Goal: Find specific page/section: Locate a particular part of the current website

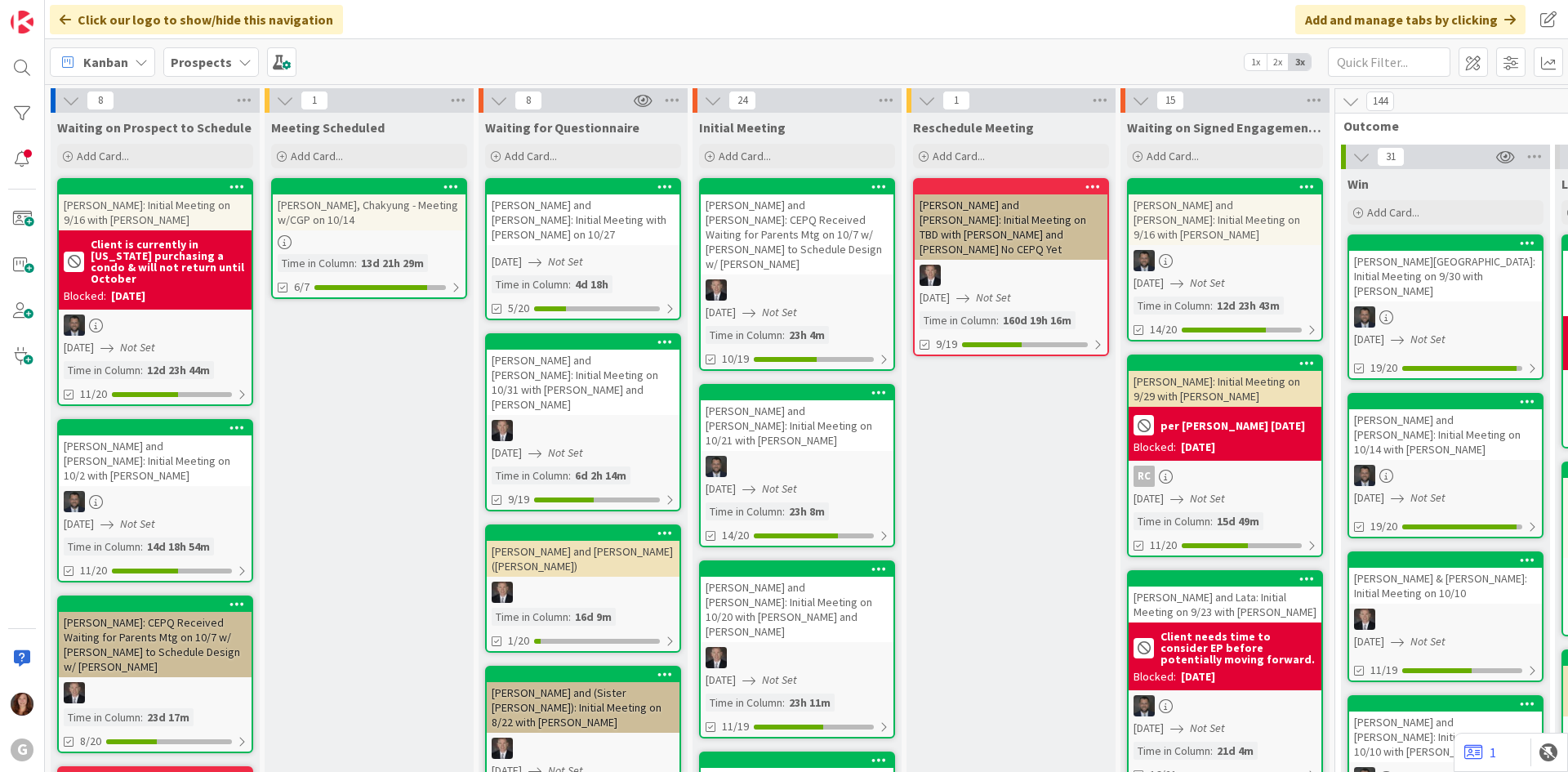
click at [192, 65] on b "Prospects" at bounding box center [201, 62] width 61 height 16
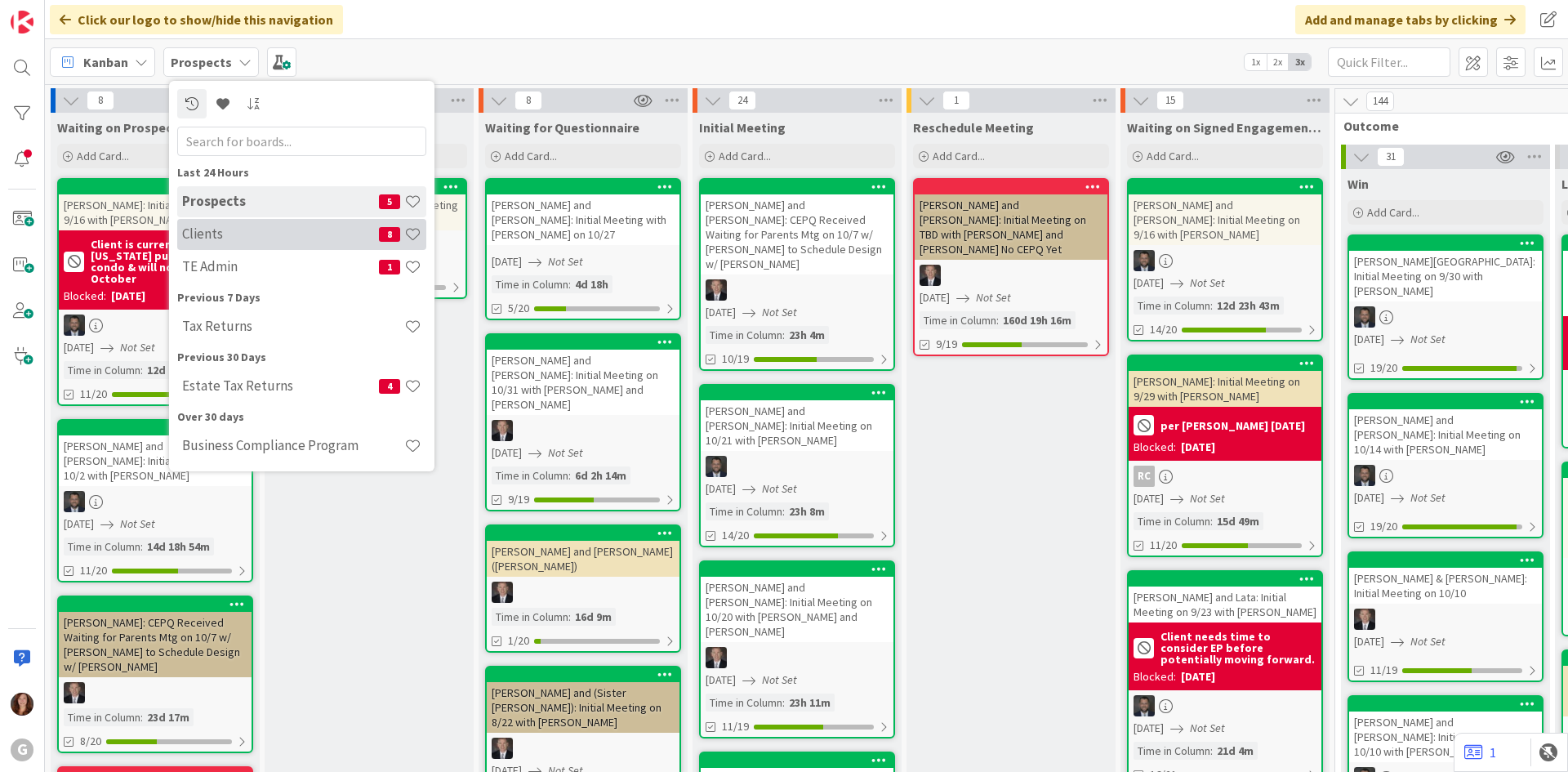
click at [199, 232] on h4 "Clients" at bounding box center [280, 233] width 197 height 16
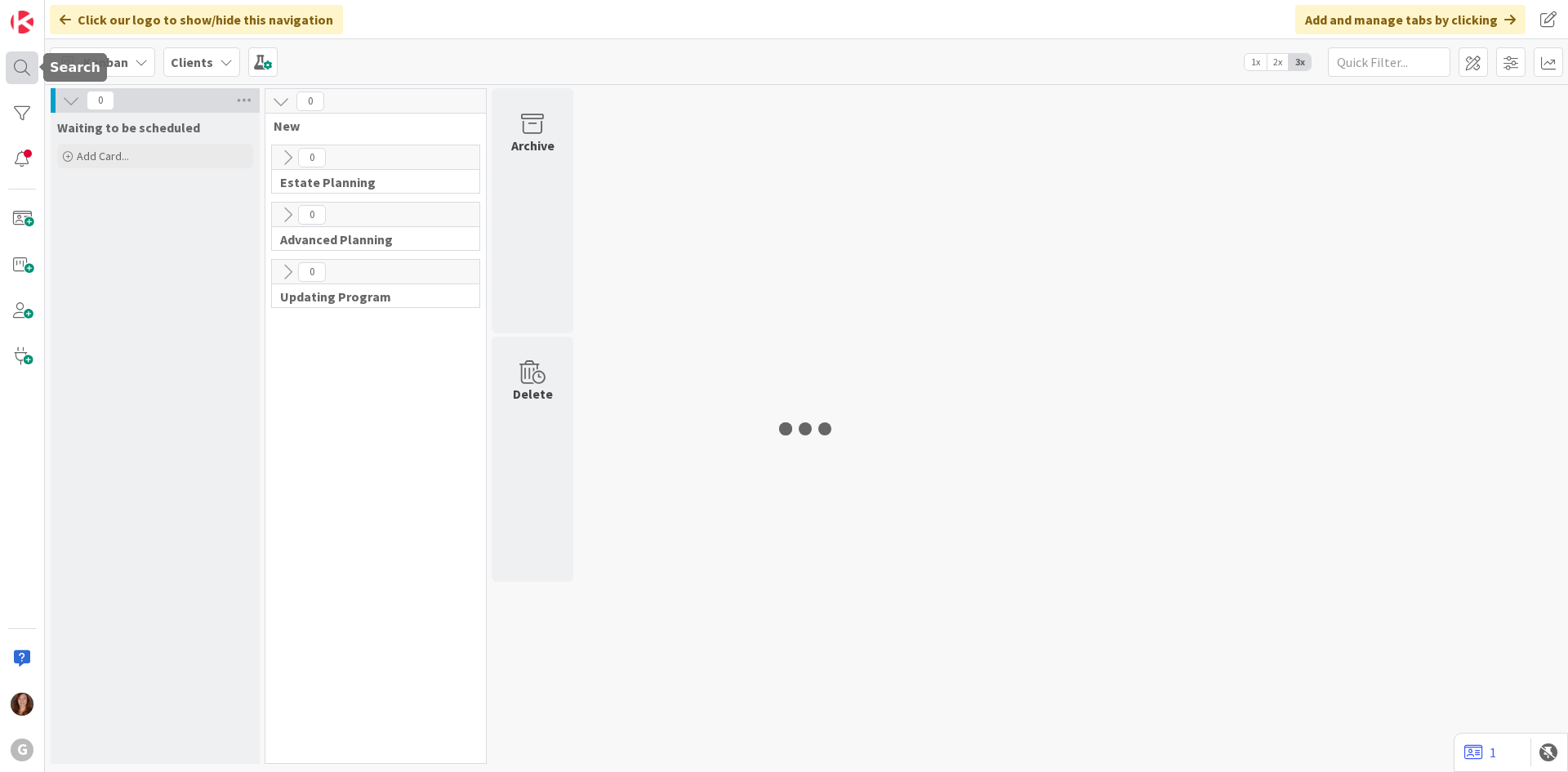
click at [21, 59] on div at bounding box center [22, 68] width 33 height 33
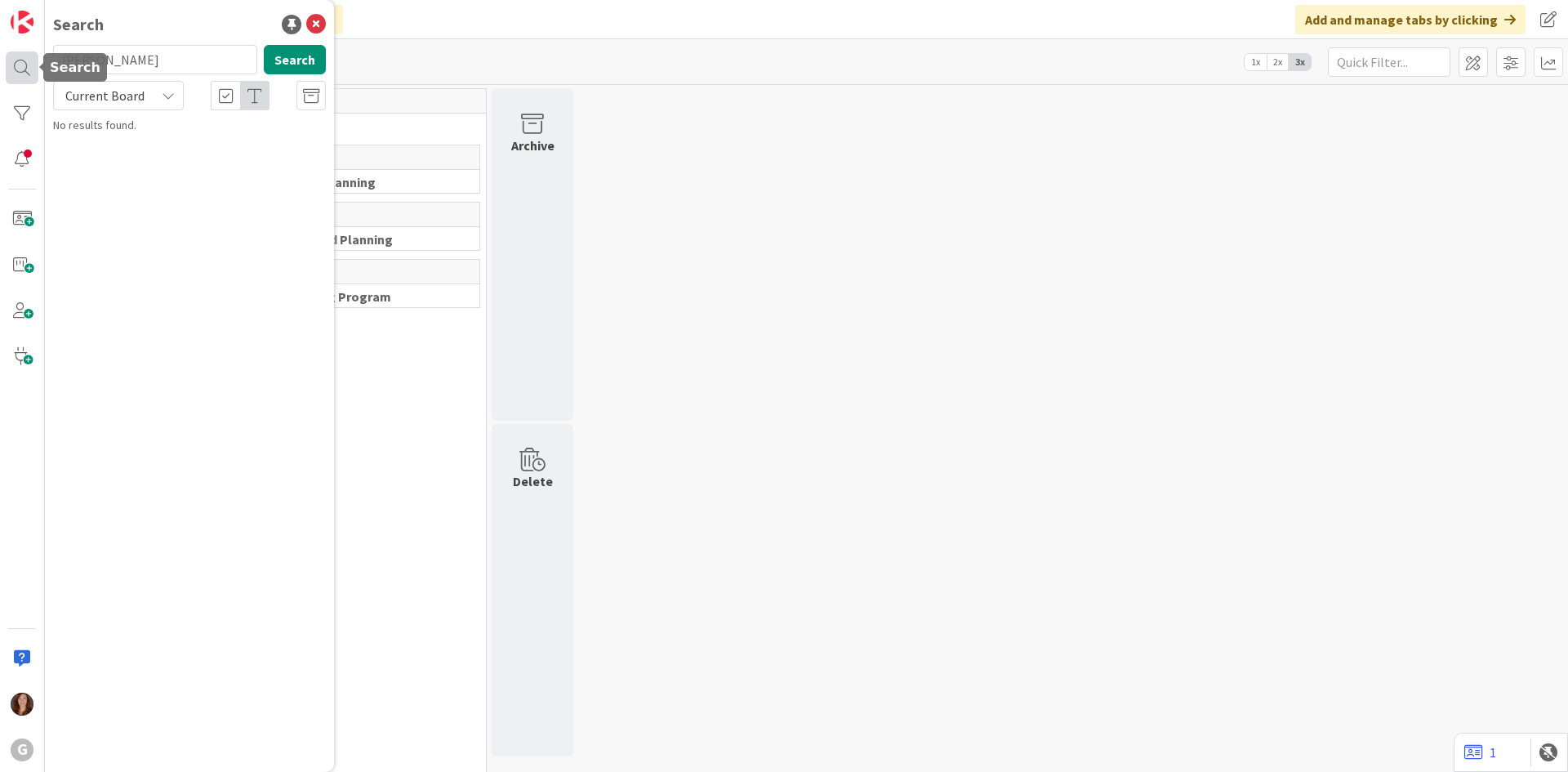
drag, startPoint x: 109, startPoint y: 65, endPoint x: 28, endPoint y: 58, distance: 81.3
click at [28, 58] on div "G Search [PERSON_NAME] Search Current Board No results found." at bounding box center [22, 386] width 45 height 772
type input "augustine"
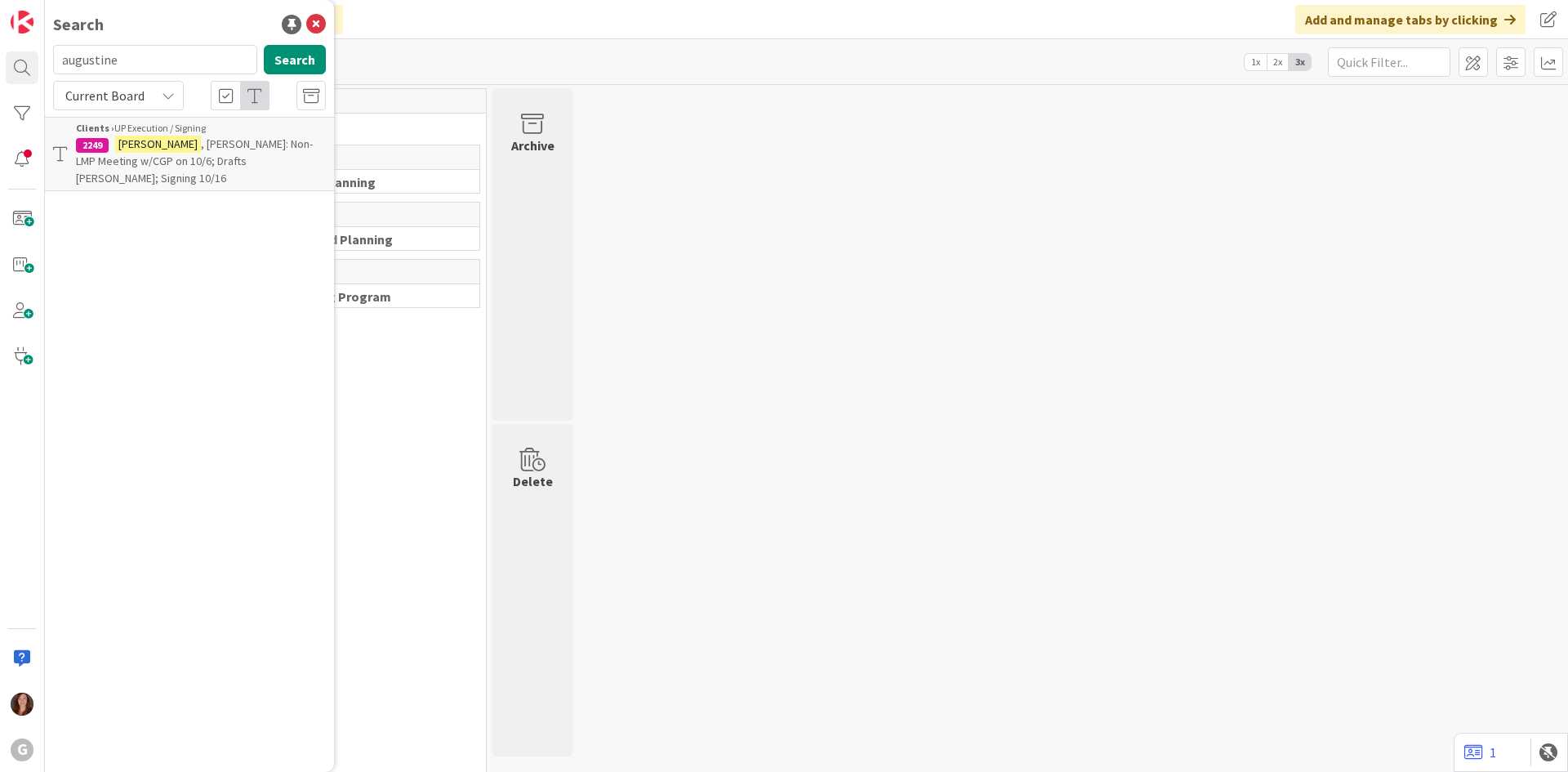
click at [187, 148] on span ", [PERSON_NAME]: Non-LMP Meeting w/CGP on 10/6; Drafts [PERSON_NAME]; Signing 1…" at bounding box center [194, 161] width 237 height 49
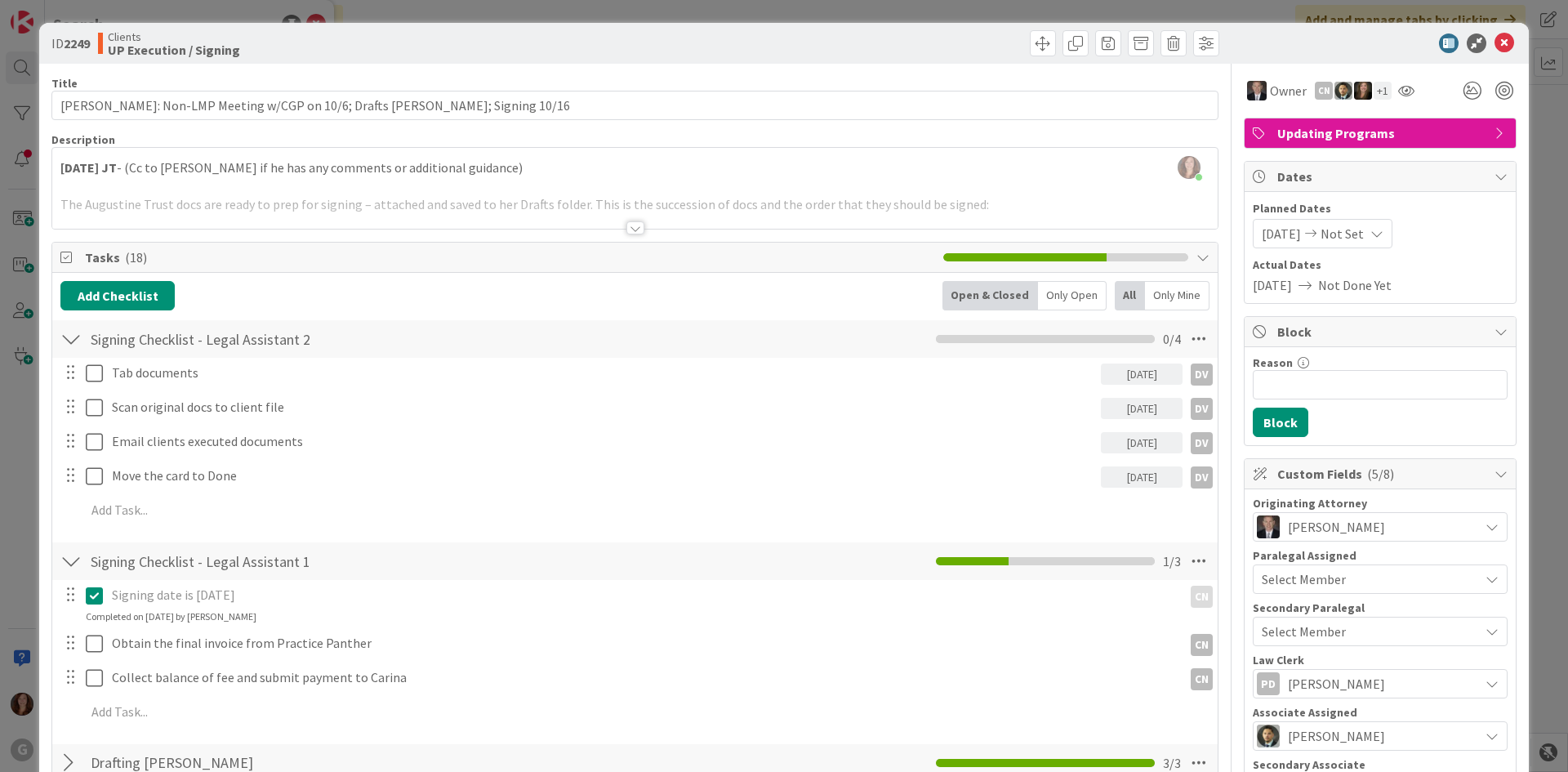
click at [286, 213] on div at bounding box center [635, 208] width 1166 height 41
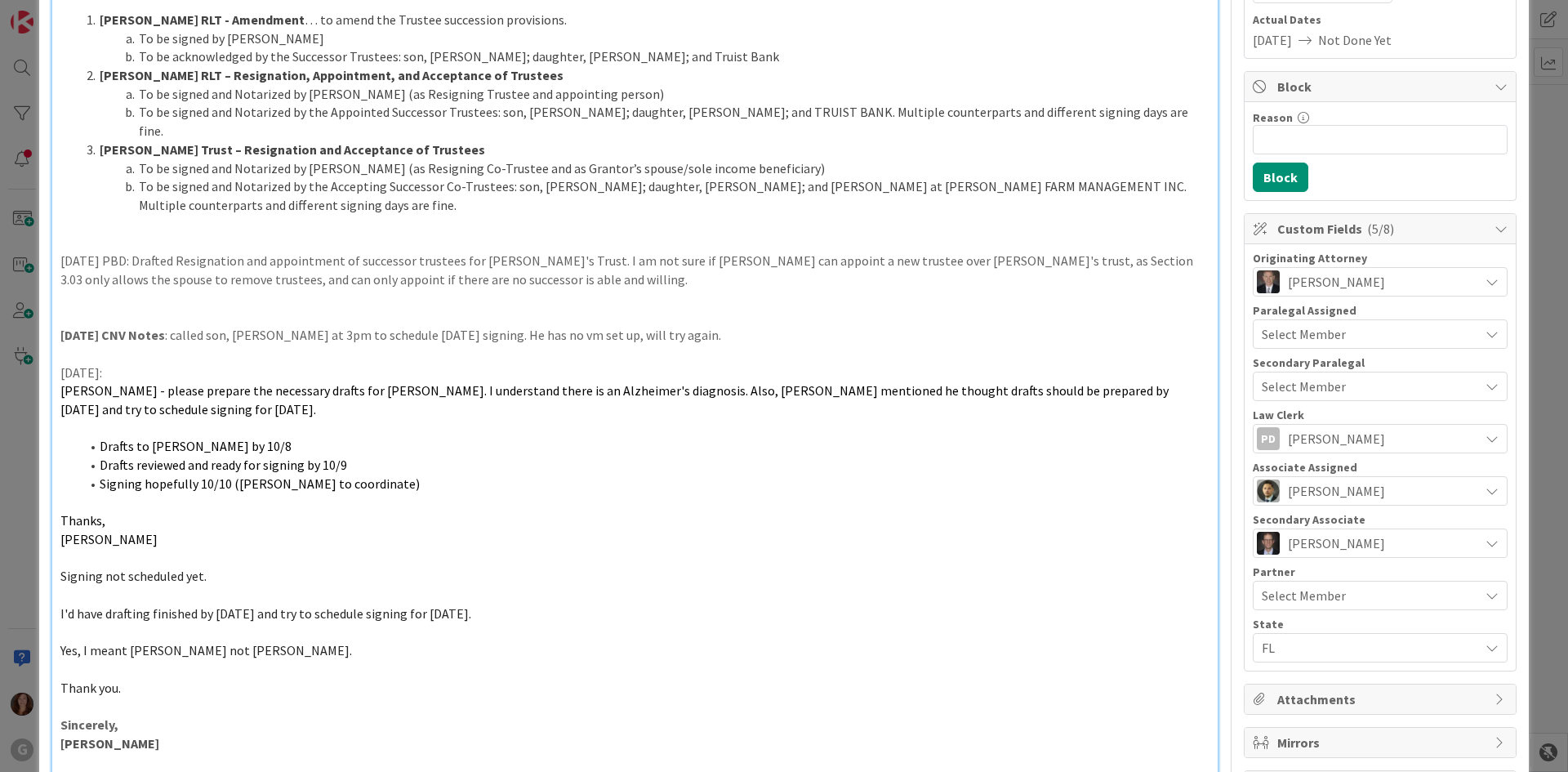
scroll to position [327, 0]
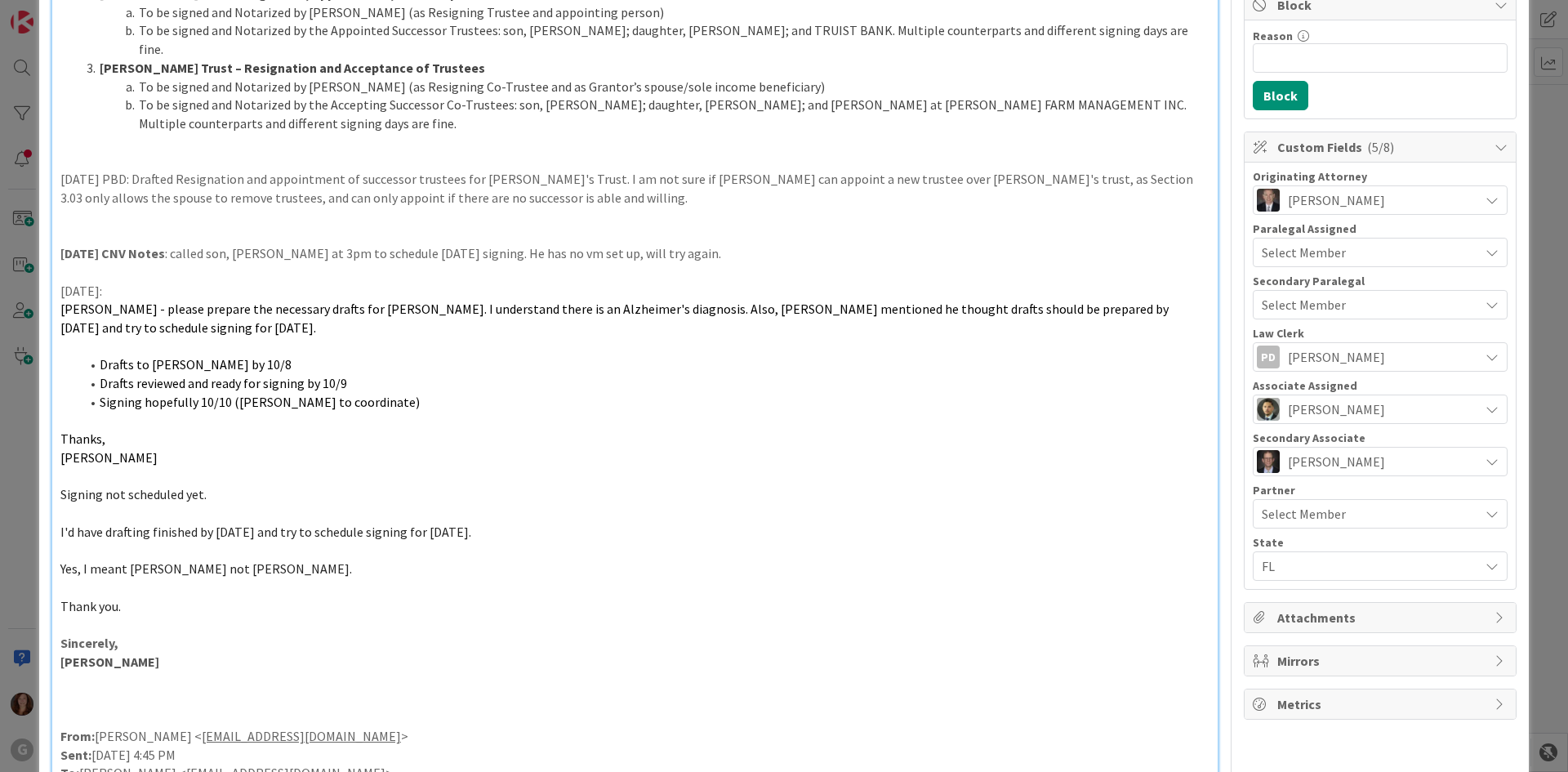
click at [890, 374] on li "Drafts reviewed and ready for signing by 10/9" at bounding box center [645, 383] width 1130 height 19
